Goal: Find contact information: Find contact information

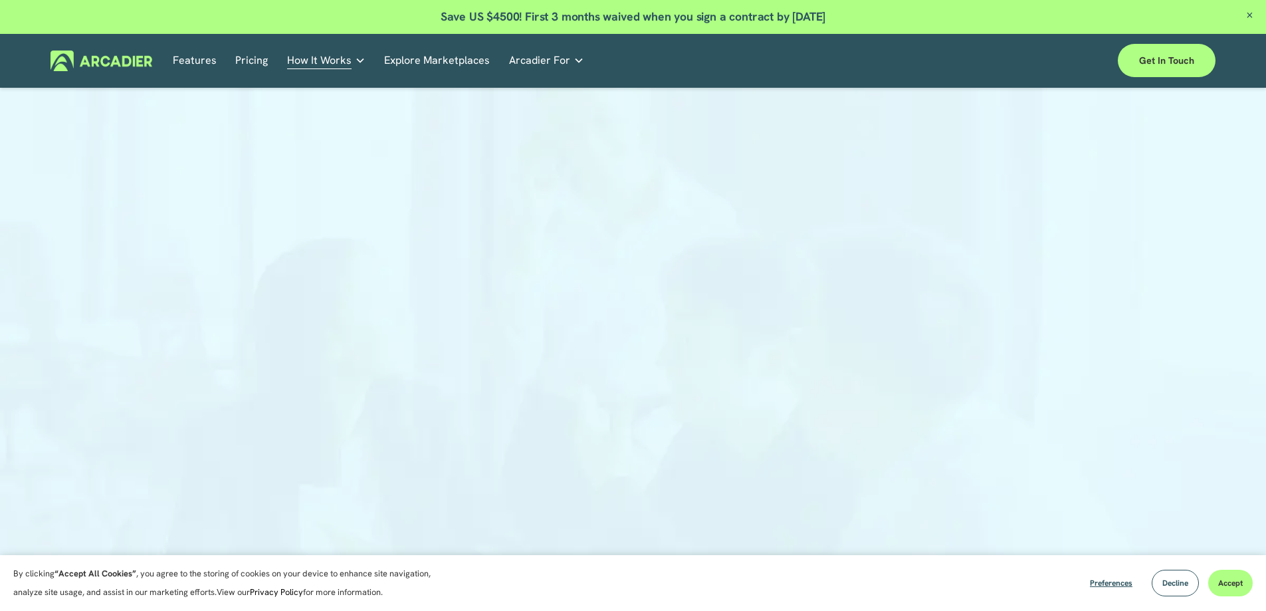
click at [1036, 253] on div at bounding box center [633, 370] width 1266 height 540
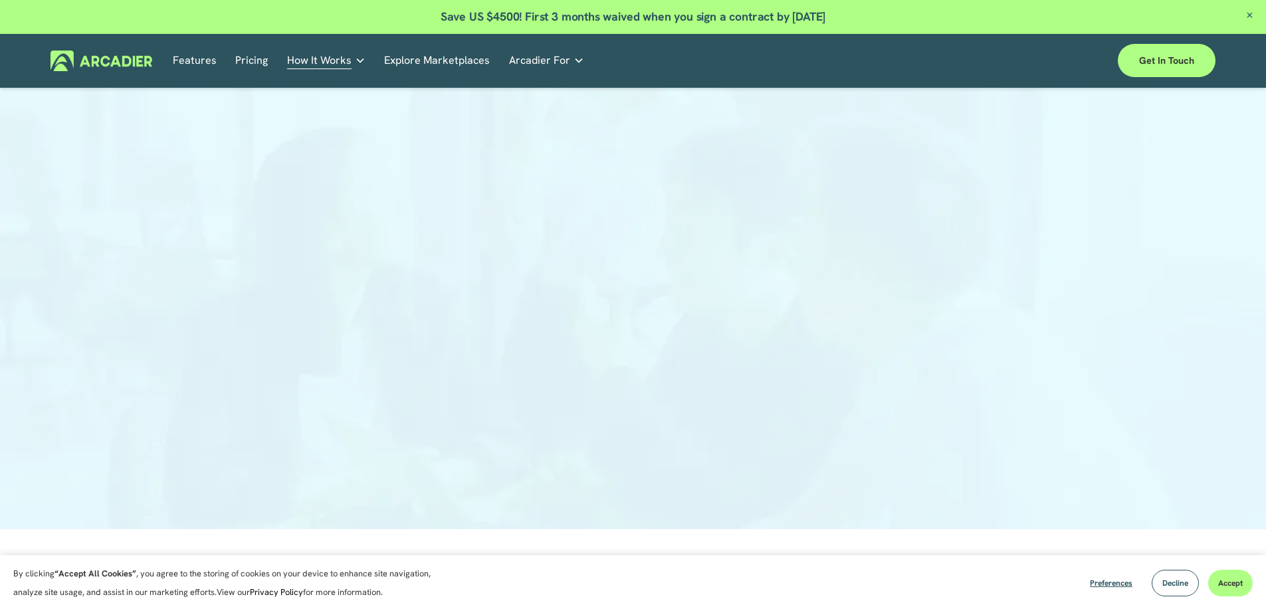
scroll to position [133, 0]
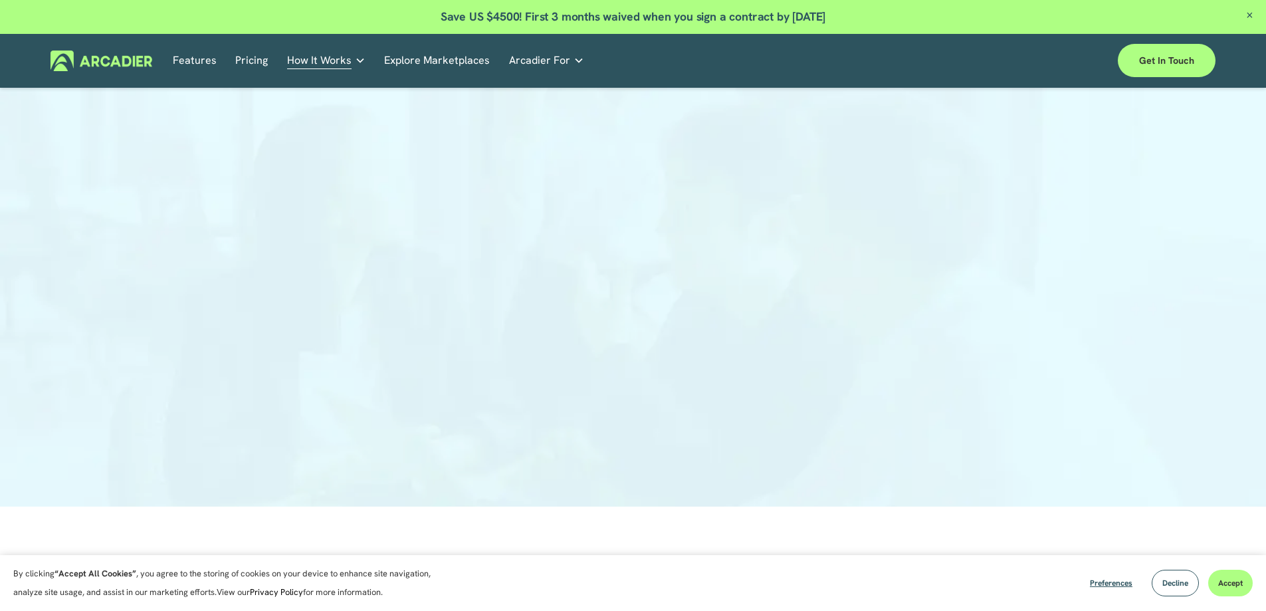
click at [171, 257] on div at bounding box center [633, 237] width 1266 height 540
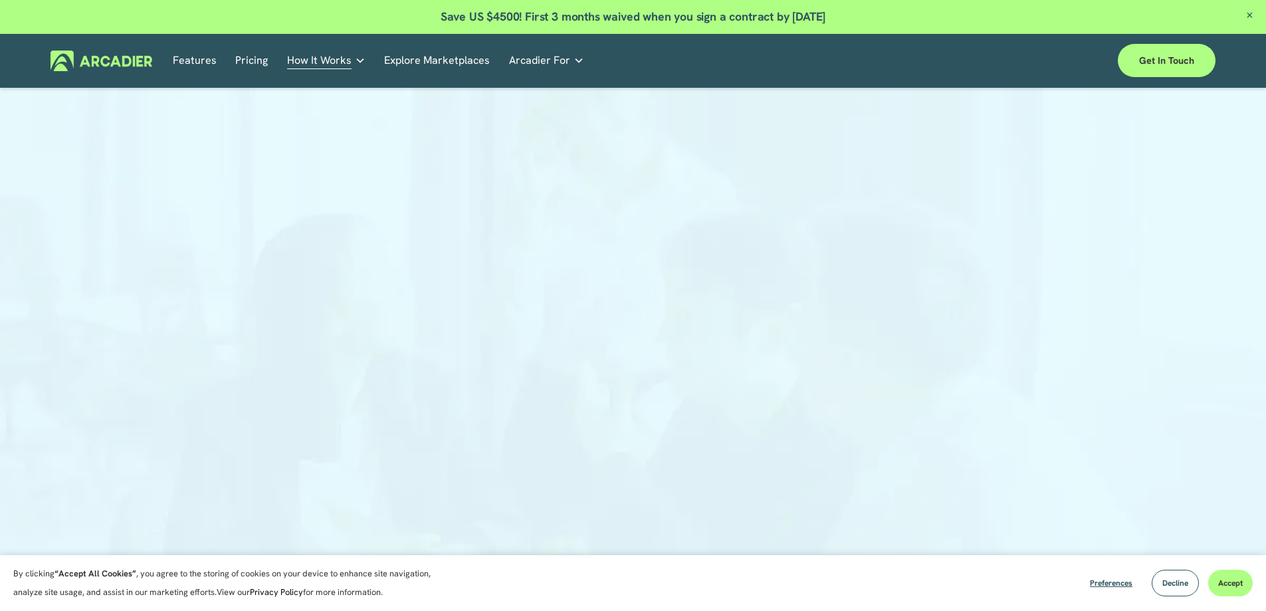
scroll to position [66, 0]
click at [1190, 584] on button "Decline" at bounding box center [1175, 583] width 47 height 27
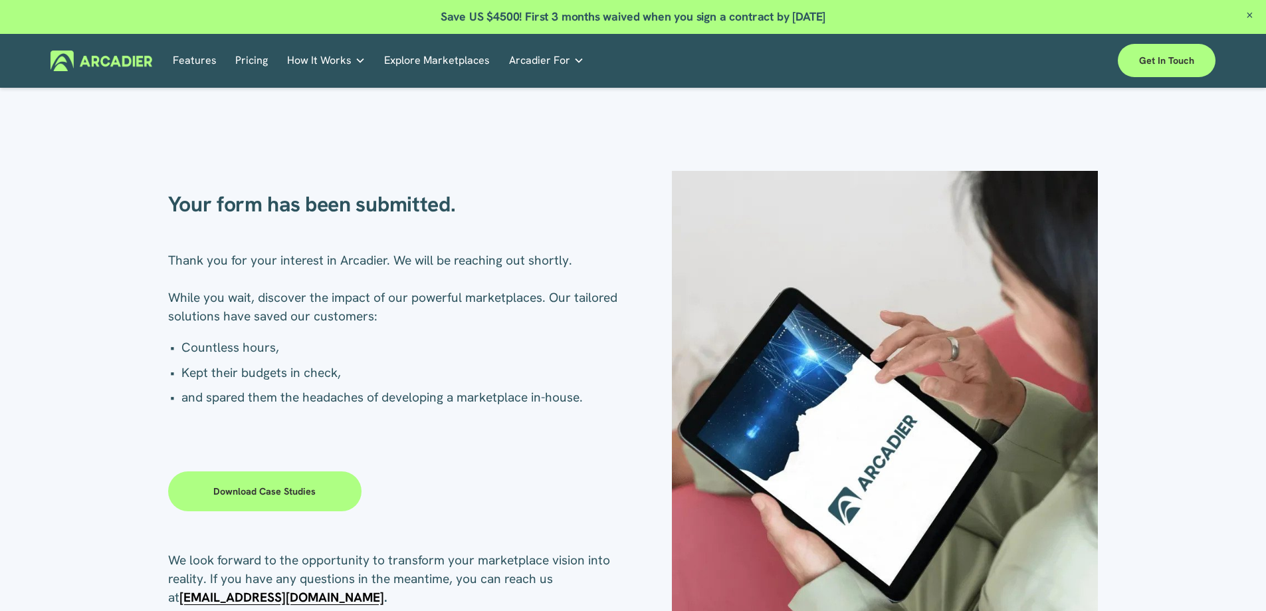
drag, startPoint x: 1252, startPoint y: 13, endPoint x: 1230, endPoint y: 25, distance: 25.0
click at [1252, 13] on span "Close Announcement" at bounding box center [1250, 16] width 33 height 33
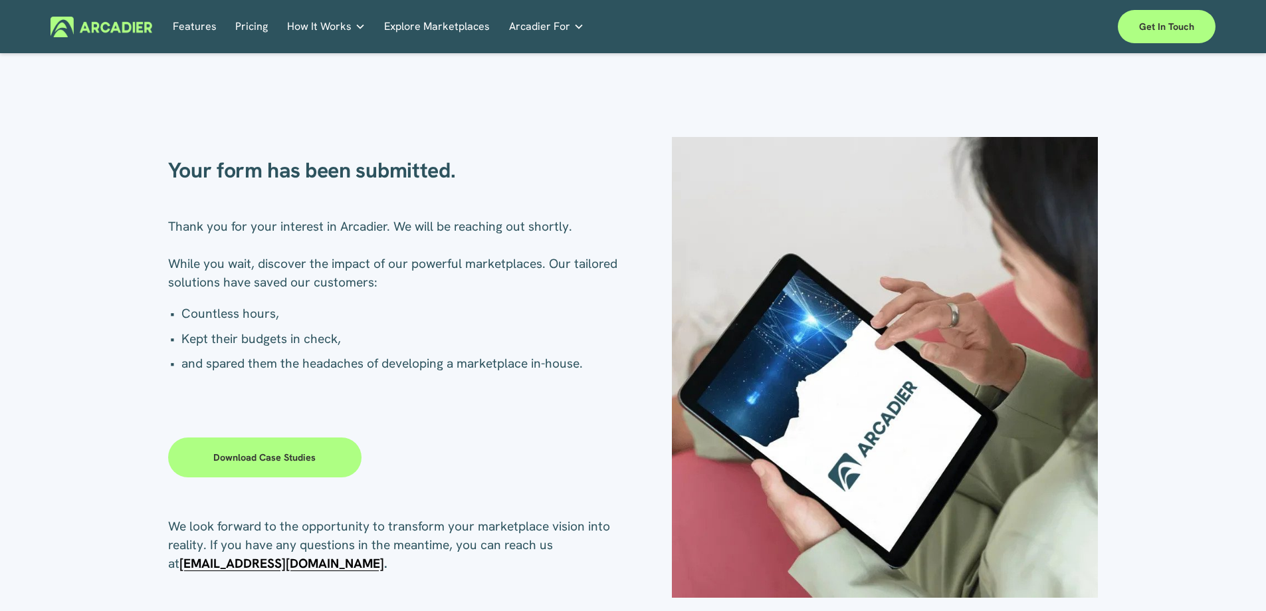
click at [84, 30] on img at bounding box center [102, 27] width 102 height 21
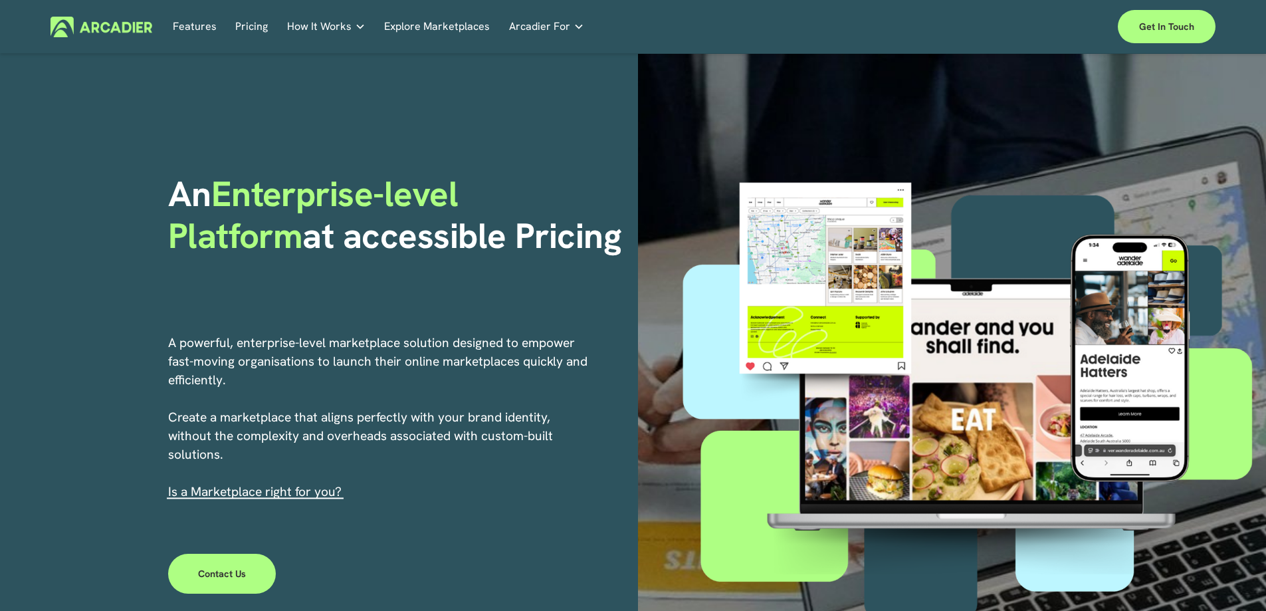
click at [126, 24] on img at bounding box center [102, 27] width 102 height 21
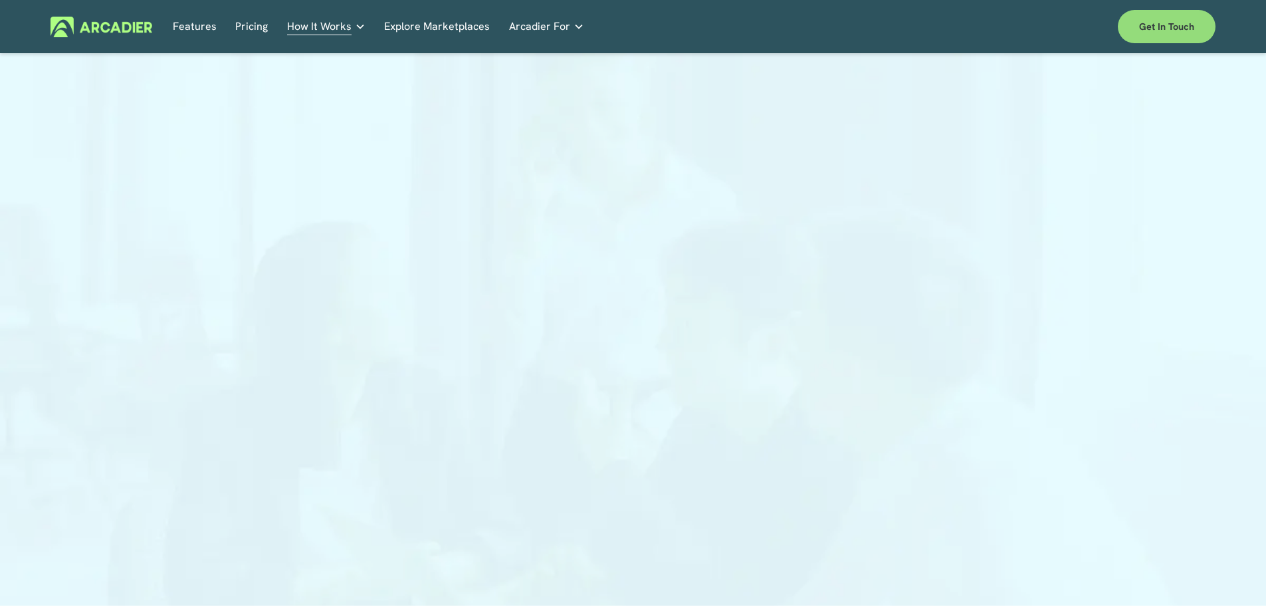
click at [1161, 24] on link "Get in touch" at bounding box center [1167, 26] width 98 height 33
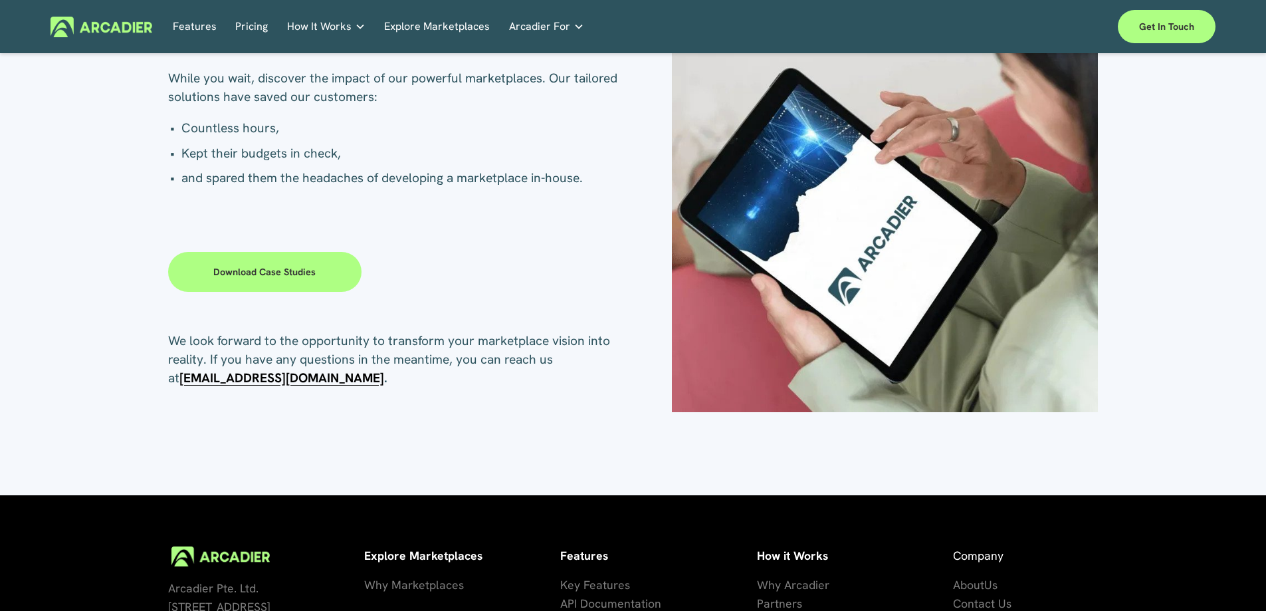
scroll to position [199, 0]
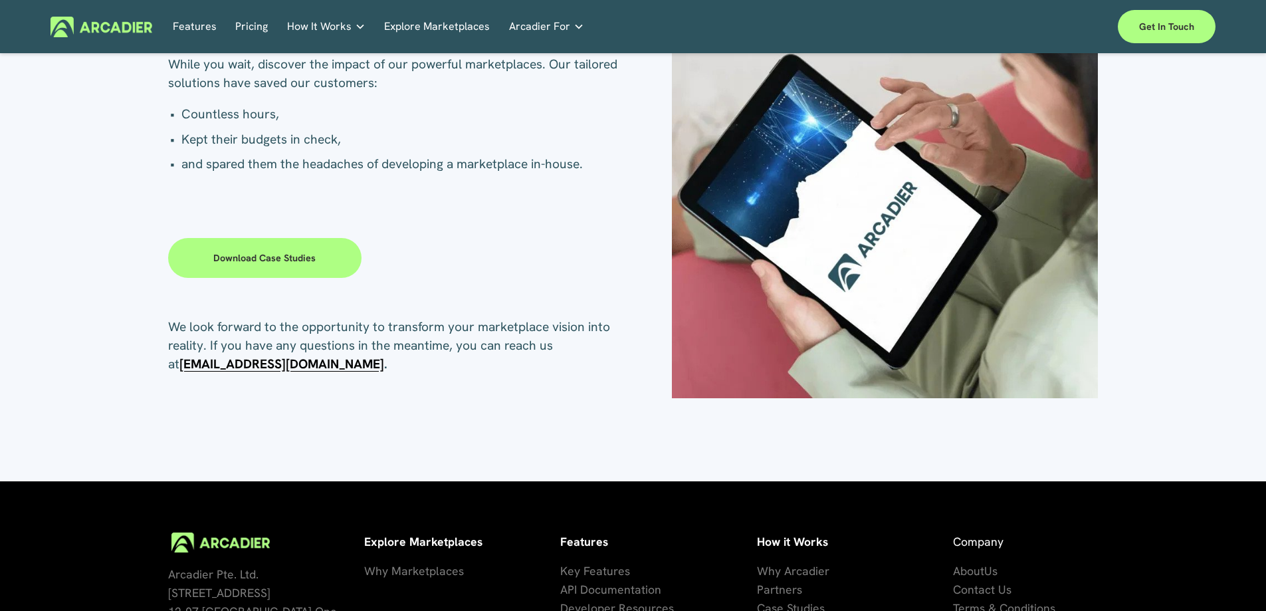
click at [311, 260] on link "Download case studies" at bounding box center [265, 258] width 194 height 40
click at [255, 362] on strong "sales@arcadier.com" at bounding box center [281, 364] width 205 height 17
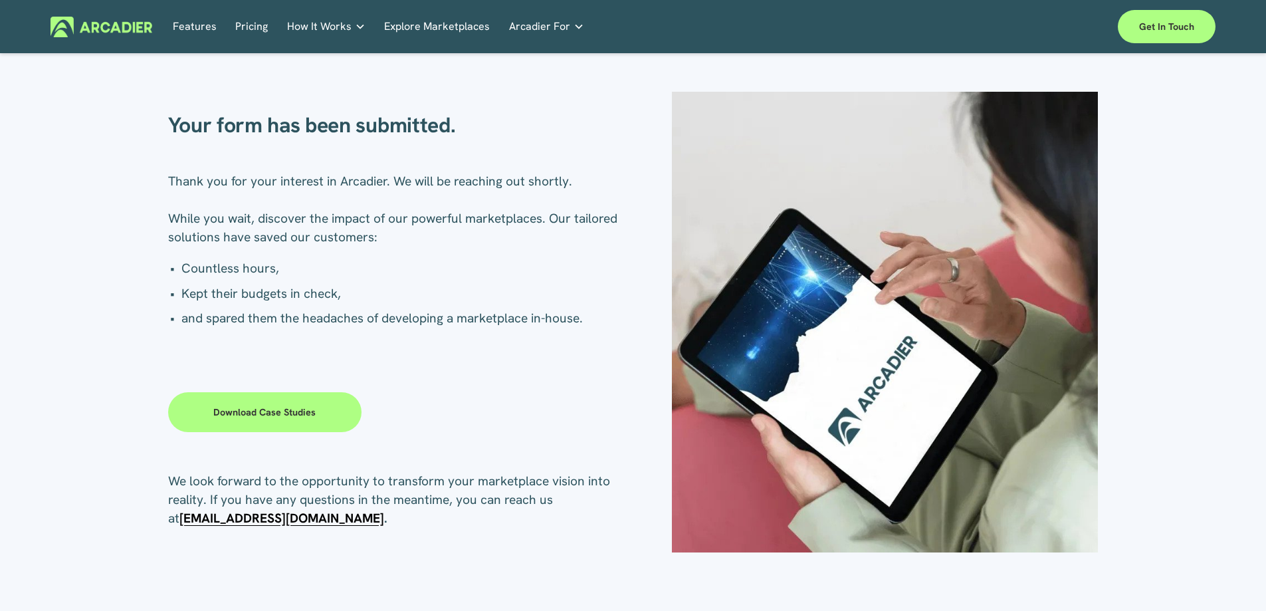
scroll to position [30, 0]
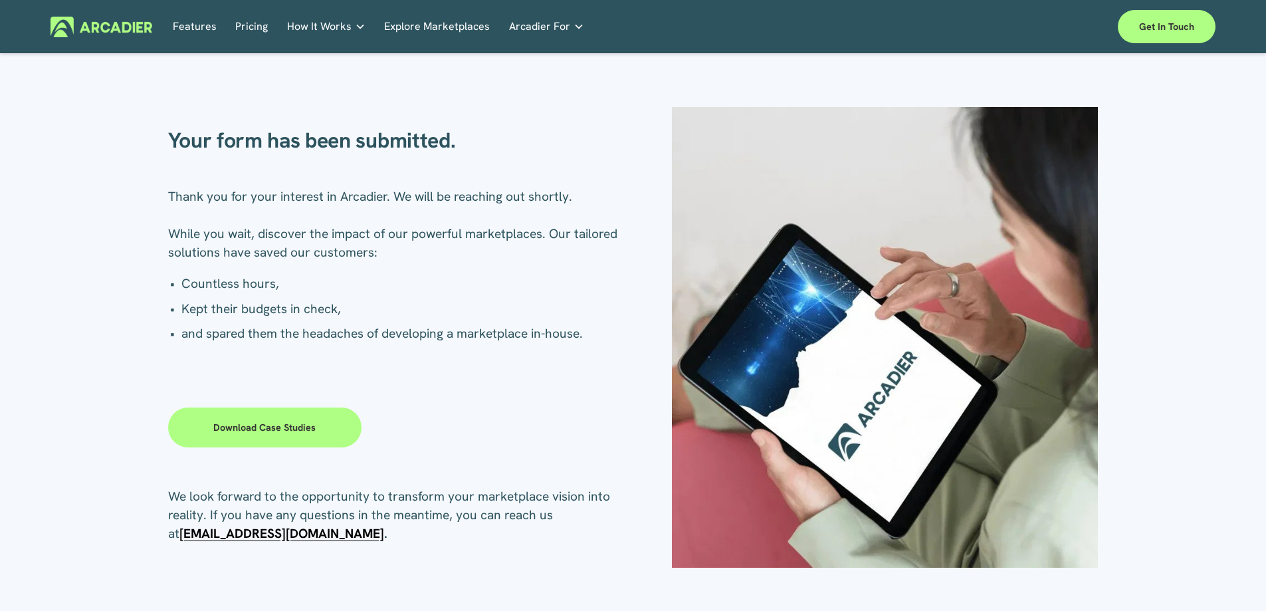
click at [230, 295] on ul "Countless hours, Kept their budgets in check, and spared them the headaches of …" at bounding box center [400, 309] width 465 height 68
click at [225, 287] on p "Countless hours," at bounding box center [407, 284] width 452 height 19
click at [224, 287] on p "Countless hours," at bounding box center [407, 284] width 452 height 19
click at [290, 293] on p "Countless hours," at bounding box center [407, 284] width 452 height 19
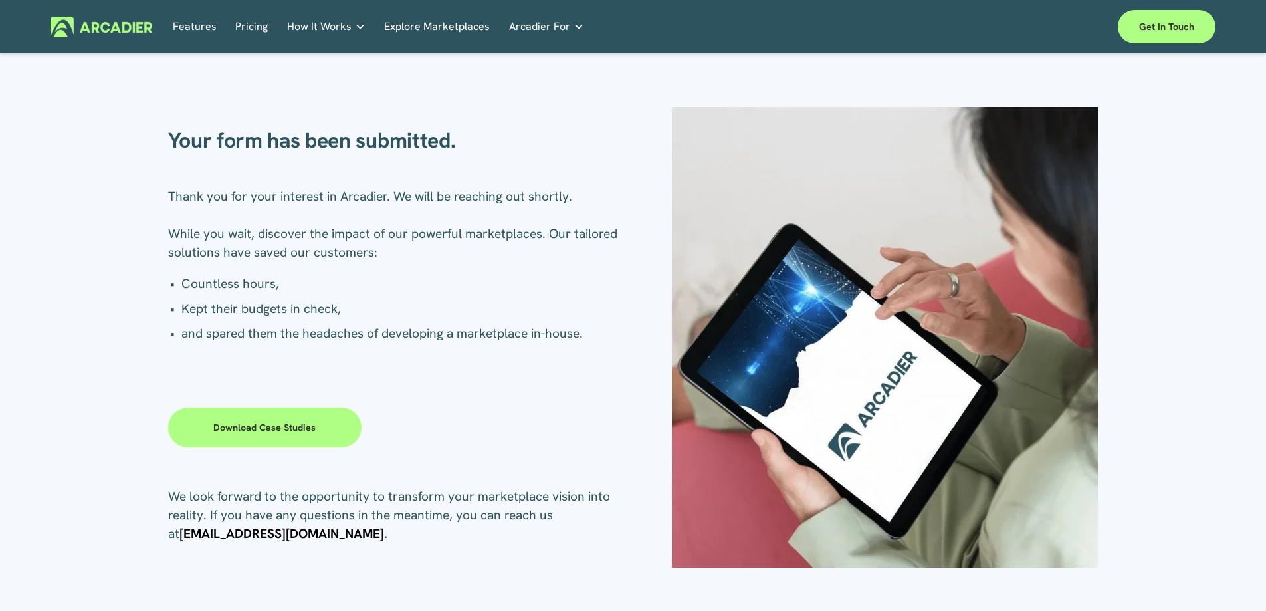
click at [487, 285] on p "Countless hours," at bounding box center [407, 284] width 452 height 19
